Goal: Task Accomplishment & Management: Manage account settings

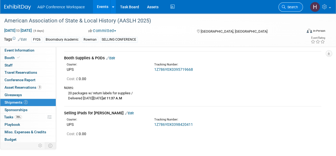
click at [286, 10] on link "Search" at bounding box center [290, 6] width 25 height 9
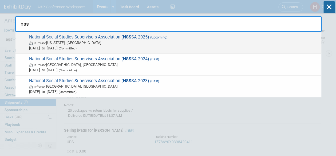
type input "nss"
click at [206, 44] on span "In-Person [US_STATE], [GEOGRAPHIC_DATA]" at bounding box center [173, 42] width 289 height 5
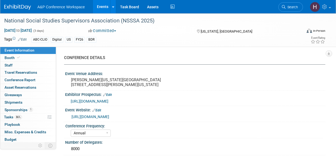
select select "Annual"
select select "Level 3"
select select "Sponsorship"
select select "Schools"
select select "Bloomsbury Digital Resources"
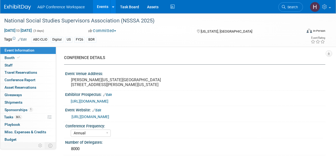
select select "[PERSON_NAME]"
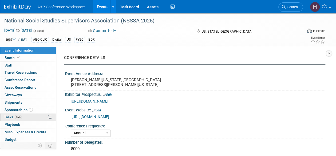
click at [30, 117] on link "86% Tasks 86%" at bounding box center [27, 116] width 55 height 7
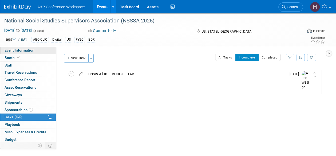
click at [25, 50] on span "Event Information" at bounding box center [20, 50] width 30 height 4
select select "Annual"
select select "Level 3"
select select "Sponsorship"
select select "Schools"
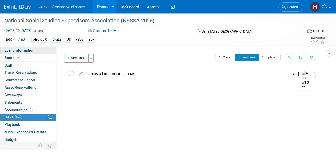
select select "Bloomsbury Digital Resources"
select select "[PERSON_NAME]"
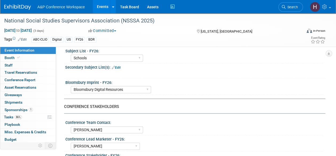
scroll to position [300, 0]
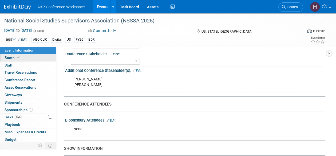
click at [29, 60] on link "Booth" at bounding box center [27, 57] width 55 height 7
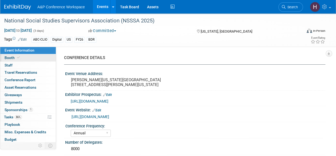
select select "CLDC - Digital/BDR"
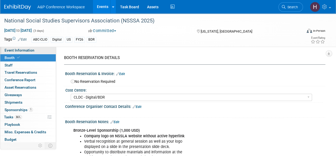
click at [40, 48] on link "Event Information" at bounding box center [27, 50] width 55 height 7
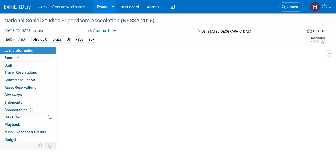
select select "Annual"
select select "Level 3"
select select "Sponsorship"
select select "Schools"
select select "Bloomsbury Digital Resources"
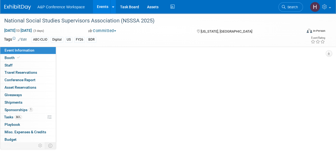
select select "[PERSON_NAME]"
select select "Mark Strong"
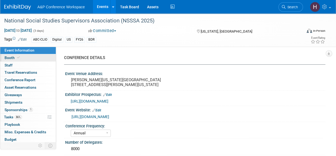
click at [39, 59] on link "Booth" at bounding box center [27, 57] width 55 height 7
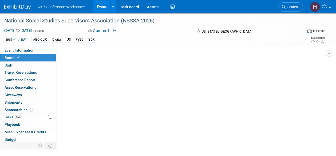
select select "CLDC - Digital/BDR"
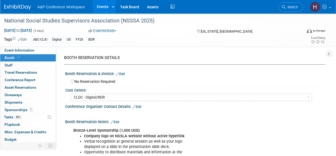
click at [124, 73] on link "Edit" at bounding box center [120, 74] width 9 height 4
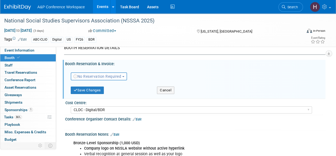
scroll to position [8, 0]
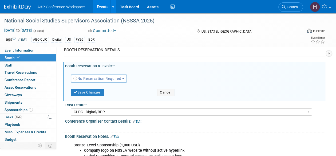
click at [98, 77] on span "No Reservation Required" at bounding box center [97, 78] width 48 height 4
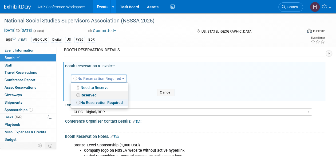
click at [97, 94] on link "Reserved" at bounding box center [99, 94] width 57 height 7
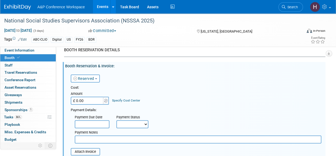
click at [97, 100] on input "£ 0.00" at bounding box center [87, 101] width 33 height 8
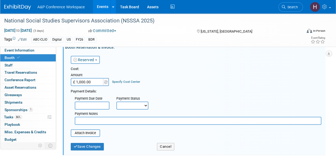
scroll to position [22, 0]
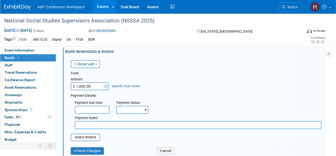
paste input "740.44"
type input "£ 740.44"
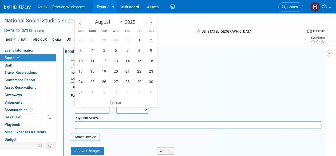
click at [97, 108] on input "text" at bounding box center [92, 110] width 35 height 8
click at [140, 117] on div "Payment Notes" at bounding box center [198, 117] width 246 height 5
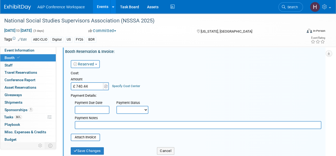
click at [125, 124] on input "text" at bounding box center [198, 125] width 246 height 8
click at [143, 120] on div "Payment Notes" at bounding box center [198, 117] width 246 height 5
click at [136, 126] on input "1,000 USD invoice received on 8/29" at bounding box center [198, 125] width 246 height 8
paste input "9/14/2025"
click at [137, 123] on input "1,000 USD invoice received on 8/29, 9/14/2025" at bounding box center [198, 125] width 246 height 8
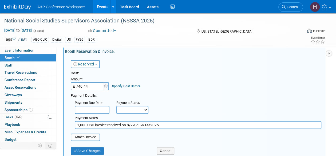
drag, startPoint x: 168, startPoint y: 125, endPoint x: 137, endPoint y: 126, distance: 31.5
click at [137, 126] on input "1,000 USD invoice received on 8/29, du9/14/2025" at bounding box center [198, 125] width 246 height 8
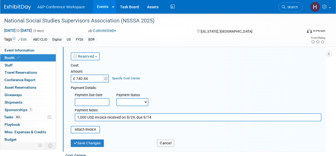
scroll to position [29, 0]
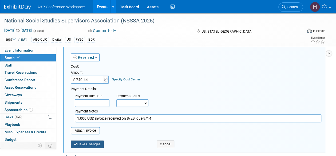
type input "1,000 USD invoice received on 8/29, due 9/14"
click at [99, 142] on button "Save Changes" at bounding box center [87, 143] width 33 height 7
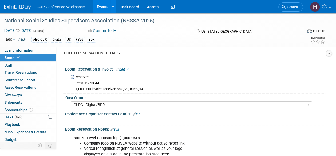
scroll to position [1, 0]
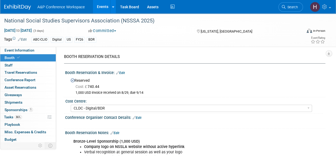
click at [124, 73] on link "Edit" at bounding box center [120, 73] width 9 height 4
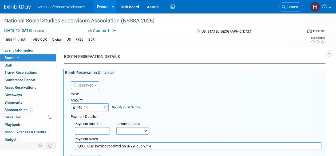
click at [95, 128] on input "text" at bounding box center [92, 131] width 35 height 8
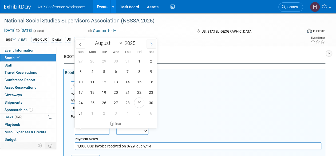
click at [152, 41] on span at bounding box center [151, 43] width 10 height 9
select select "8"
click at [82, 82] on span "14" at bounding box center [80, 82] width 10 height 10
type input "Sep 14, 2025"
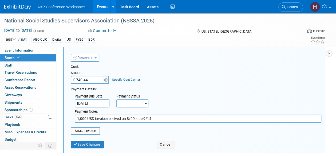
scroll to position [29, 0]
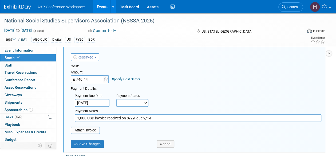
click at [124, 99] on select "Not Paid Yet Partially Paid Paid in Full" at bounding box center [132, 103] width 32 height 8
select select "3"
click at [116, 99] on select "Not Paid Yet Partially Paid Paid in Full" at bounding box center [132, 103] width 32 height 8
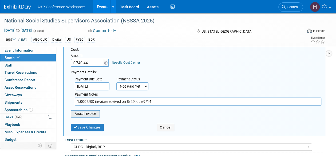
click at [90, 113] on input "file" at bounding box center [67, 113] width 63 height 6
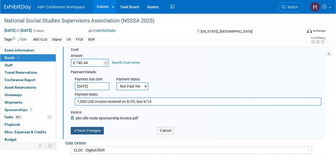
click at [94, 127] on button "Save Changes" at bounding box center [87, 130] width 33 height 7
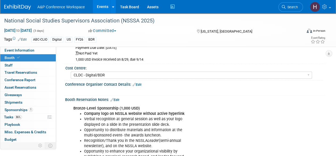
scroll to position [0, 0]
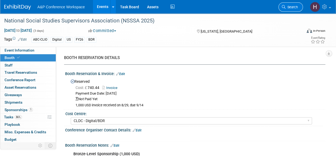
click at [291, 10] on link "Search" at bounding box center [290, 6] width 25 height 9
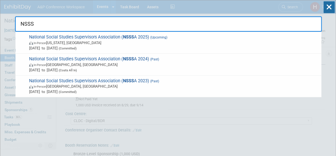
type input "NSSS"
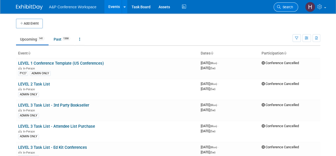
click at [285, 8] on span "Search" at bounding box center [287, 7] width 12 height 4
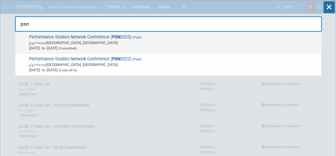
type input "psn"
click at [230, 36] on span "Performance Studies Network Conference ( PSN 2025) (Past) In-Person England, Un…" at bounding box center [172, 42] width 291 height 16
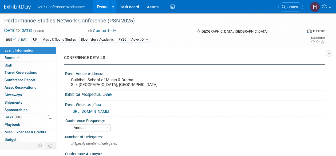
select select "Annual"
select select "Level 3"
select select "Program Advert"
select select "Music & Sound Studies"
select select "Bloomsbury Academic"
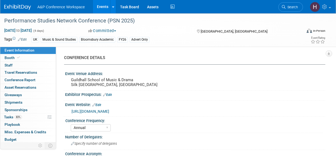
select select "[PERSON_NAME]"
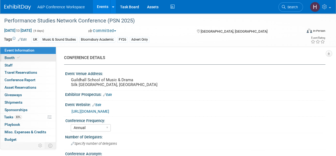
click at [19, 56] on icon at bounding box center [18, 57] width 3 height 3
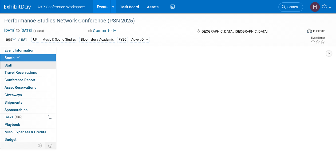
select select "COBA"
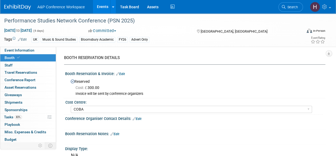
click at [125, 73] on link "Edit" at bounding box center [120, 74] width 9 height 4
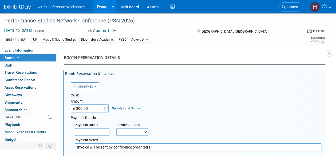
click at [79, 109] on input "£ 300.00" at bounding box center [87, 108] width 33 height 8
click at [82, 110] on input "£ 300.00" at bounding box center [87, 108] width 33 height 8
type input "£ 360.00"
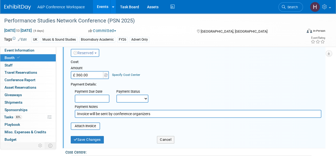
scroll to position [34, 0]
drag, startPoint x: 158, startPoint y: 113, endPoint x: 76, endPoint y: 113, distance: 82.7
click at [76, 113] on input "Invoice will be sent by conference organizers" at bounding box center [198, 113] width 246 height 8
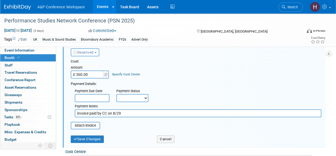
type input "invoice paid by CC on 8/29"
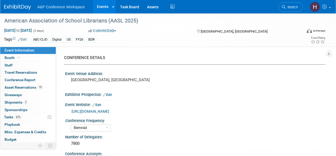
select select "Biennial"
select select "Level 1"
select select "In-Person Booth"
select select "Schools"
select select "Bloomsbury Digital Resources"
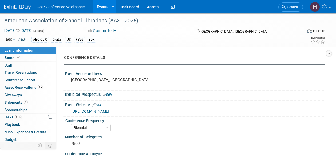
select select "[PERSON_NAME]"
select select "BDR Product Awareness and Trial Generation​"
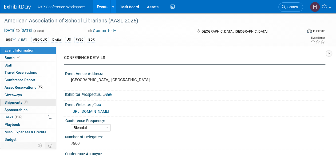
click at [26, 103] on span "2" at bounding box center [26, 102] width 4 height 4
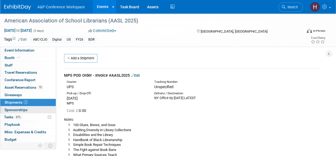
scroll to position [22, 0]
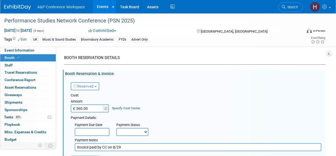
select select "COBA"
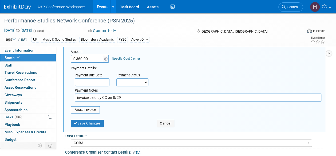
scroll to position [49, 0]
click at [76, 107] on input "file" at bounding box center [67, 110] width 63 height 6
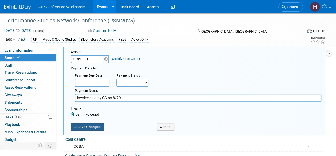
click at [97, 124] on button "Save Changes" at bounding box center [87, 126] width 33 height 7
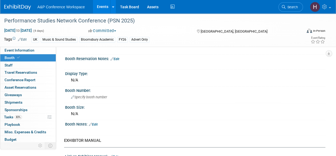
scroll to position [0, 0]
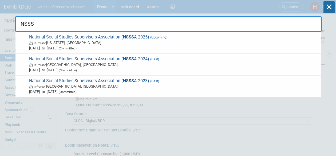
select select "CLDC - Digital/BDR"
click at [329, 5] on icon at bounding box center [328, 7] width 11 height 12
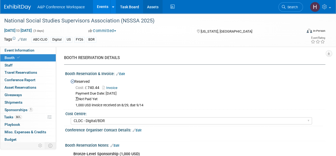
click at [152, 8] on link "Assets" at bounding box center [152, 6] width 19 height 13
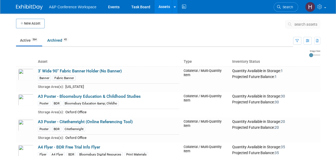
click at [301, 24] on span "search assets" at bounding box center [305, 24] width 23 height 4
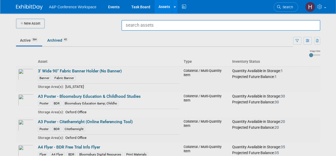
click at [301, 24] on input "text" at bounding box center [220, 25] width 199 height 11
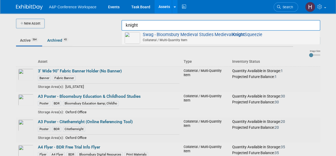
click at [261, 44] on div "Swag - Bloomsbury Medieval Studies Medieval Knight Squeezie Collateral / Multi-…" at bounding box center [221, 38] width 198 height 14
type input "Swag - Bloomsbury Medieval Studies Medieval Knight Squeezie"
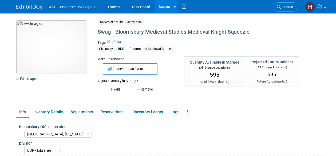
select select "[GEOGRAPHIC_DATA], [US_STATE]"
select select "BDR - Libraries"
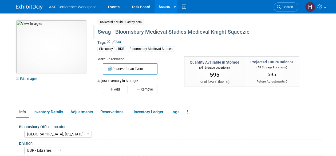
click at [169, 32] on div "Swag - Bloomsbury Medieval Studies Medieval Knight Squeezie" at bounding box center [197, 32] width 202 height 10
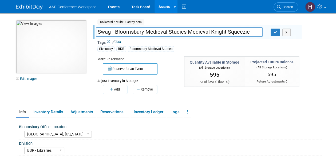
drag, startPoint x: 253, startPoint y: 31, endPoint x: 115, endPoint y: 32, distance: 138.1
click at [115, 32] on input "Swag - Bloomsbury Medieval Studies Medieval Knight Squeezie" at bounding box center [179, 31] width 167 height 9
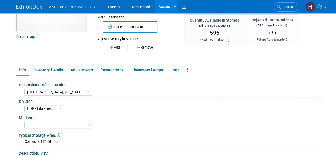
scroll to position [43, 0]
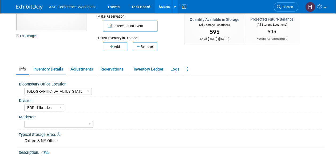
click at [57, 65] on link "Inventory Details" at bounding box center [48, 69] width 36 height 9
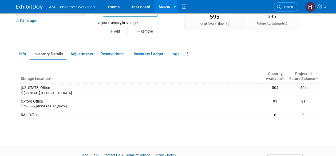
scroll to position [59, 0]
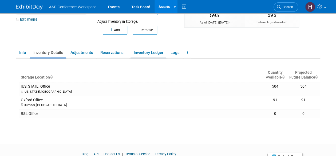
click at [156, 53] on link "Inventory Ledger" at bounding box center [148, 52] width 36 height 9
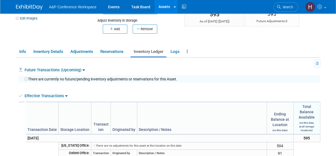
scroll to position [61, 0]
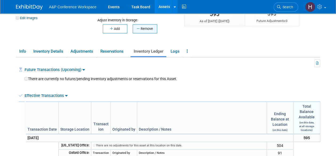
click at [137, 27] on icon "button" at bounding box center [139, 28] width 4 height 3
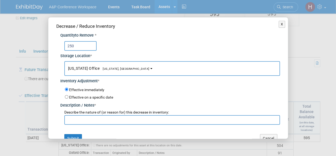
type input "250"
click at [115, 121] on input "text" at bounding box center [171, 120] width 215 height 10
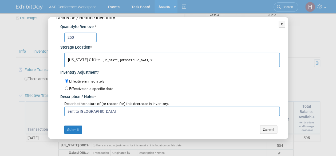
scroll to position [9, 0]
type input "sent to Oxford"
click at [74, 124] on div "Decrease / Reduce Inventory Quantity to Remove * 250 Storage Location * New Yor…" at bounding box center [167, 74] width 239 height 130
click at [73, 127] on button "Submit" at bounding box center [73, 129] width 18 height 9
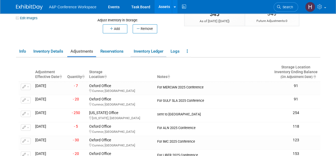
click at [140, 54] on link "Inventory Ledger" at bounding box center [148, 51] width 36 height 9
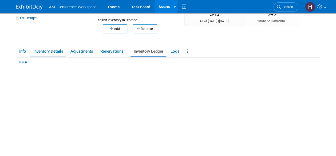
click at [55, 50] on link "Inventory Details" at bounding box center [48, 51] width 36 height 9
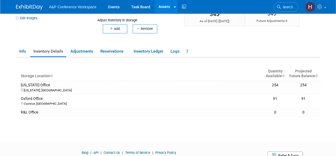
scroll to position [0, 0]
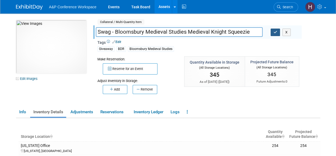
click at [276, 31] on icon "button" at bounding box center [275, 31] width 4 height 3
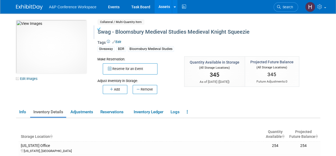
click at [158, 9] on link "Assets" at bounding box center [163, 6] width 19 height 13
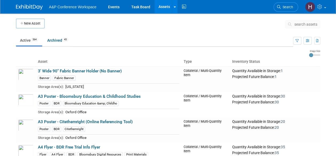
click at [296, 24] on span "search assets" at bounding box center [305, 24] width 23 height 4
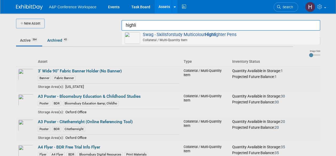
click at [272, 38] on span "Collateral / Multi-Quantity Item" at bounding box center [221, 40] width 191 height 5
type input "Swag - Skillsforstudy Multicolour Highlighter Pens"
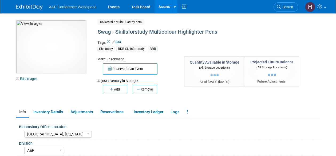
select select "[GEOGRAPHIC_DATA], [US_STATE]"
select select "A&P"
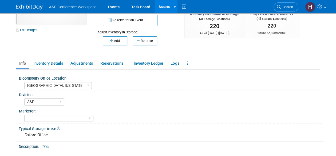
scroll to position [55, 0]
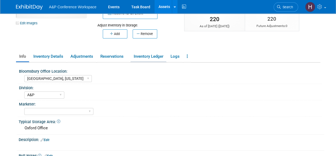
click at [150, 57] on link "Inventory Ledger" at bounding box center [148, 56] width 36 height 9
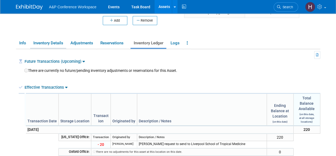
click at [59, 46] on link "Inventory Details" at bounding box center [48, 42] width 36 height 9
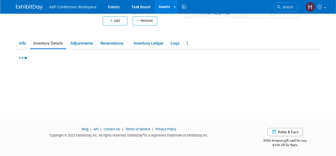
scroll to position [69, 0]
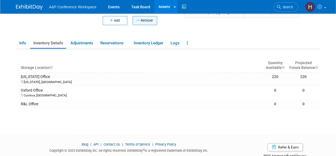
click at [137, 24] on button "Remove" at bounding box center [145, 20] width 25 height 9
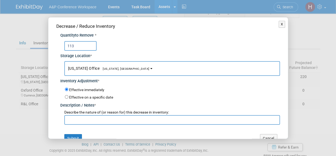
type input "113"
click at [123, 117] on input "text" at bounding box center [171, 120] width 215 height 10
type input "sent to [GEOGRAPHIC_DATA]"
click at [75, 136] on button "Submit" at bounding box center [73, 138] width 18 height 9
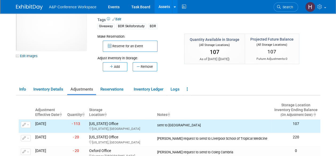
scroll to position [0, 0]
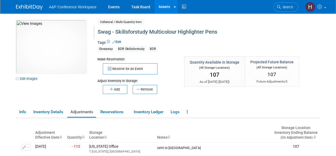
click at [116, 30] on div "Swag - Skillsforstudy Multicolour Highlighter Pens" at bounding box center [197, 32] width 202 height 10
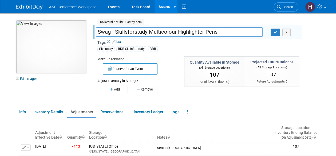
drag, startPoint x: 115, startPoint y: 31, endPoint x: 245, endPoint y: 30, distance: 129.1
click at [245, 30] on input "Swag - Skillsforstudy Multicolour Highlighter Pens" at bounding box center [179, 31] width 167 height 9
click at [276, 33] on icon "button" at bounding box center [275, 31] width 4 height 3
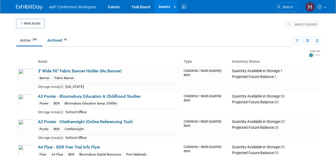
click at [293, 22] on icon at bounding box center [291, 24] width 6 height 4
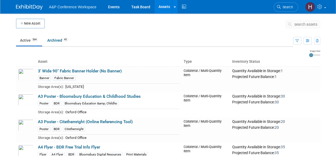
click at [293, 22] on icon at bounding box center [291, 24] width 6 height 4
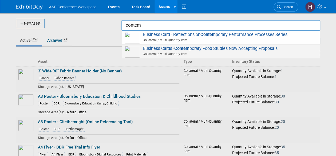
click at [266, 48] on span "Business Cards - Contem porary Food Studies Now Accepting Proposals Collateral …" at bounding box center [221, 51] width 192 height 11
type input "Business Cards - Contemporary Food Studies Now Accepting Proposals"
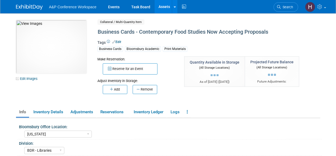
select select "[US_STATE]"
select select "BDR - Libraries"
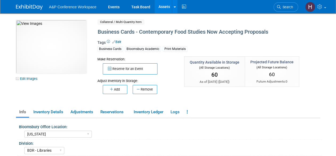
click at [161, 6] on link "Assets" at bounding box center [163, 6] width 19 height 13
